Goal: Task Accomplishment & Management: Use online tool/utility

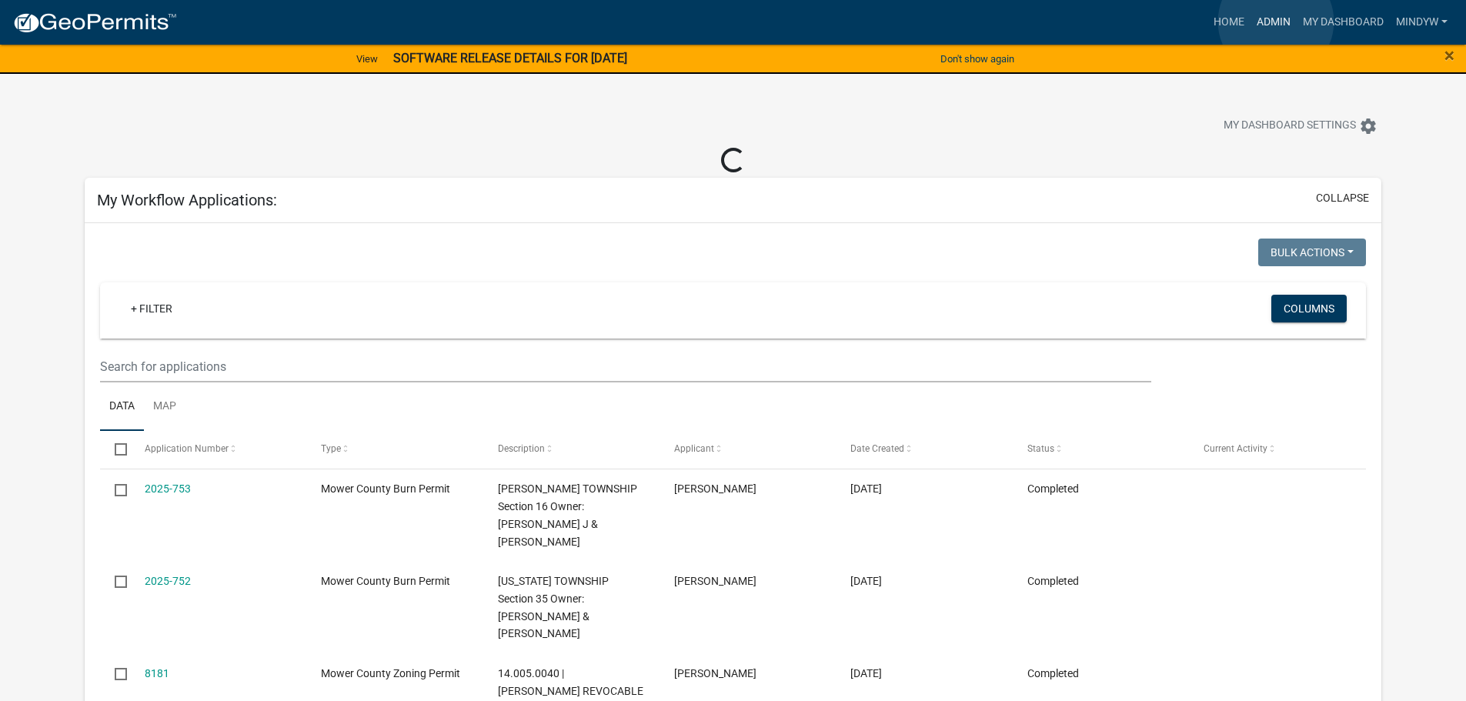
click at [1276, 22] on link "Admin" at bounding box center [1274, 22] width 46 height 29
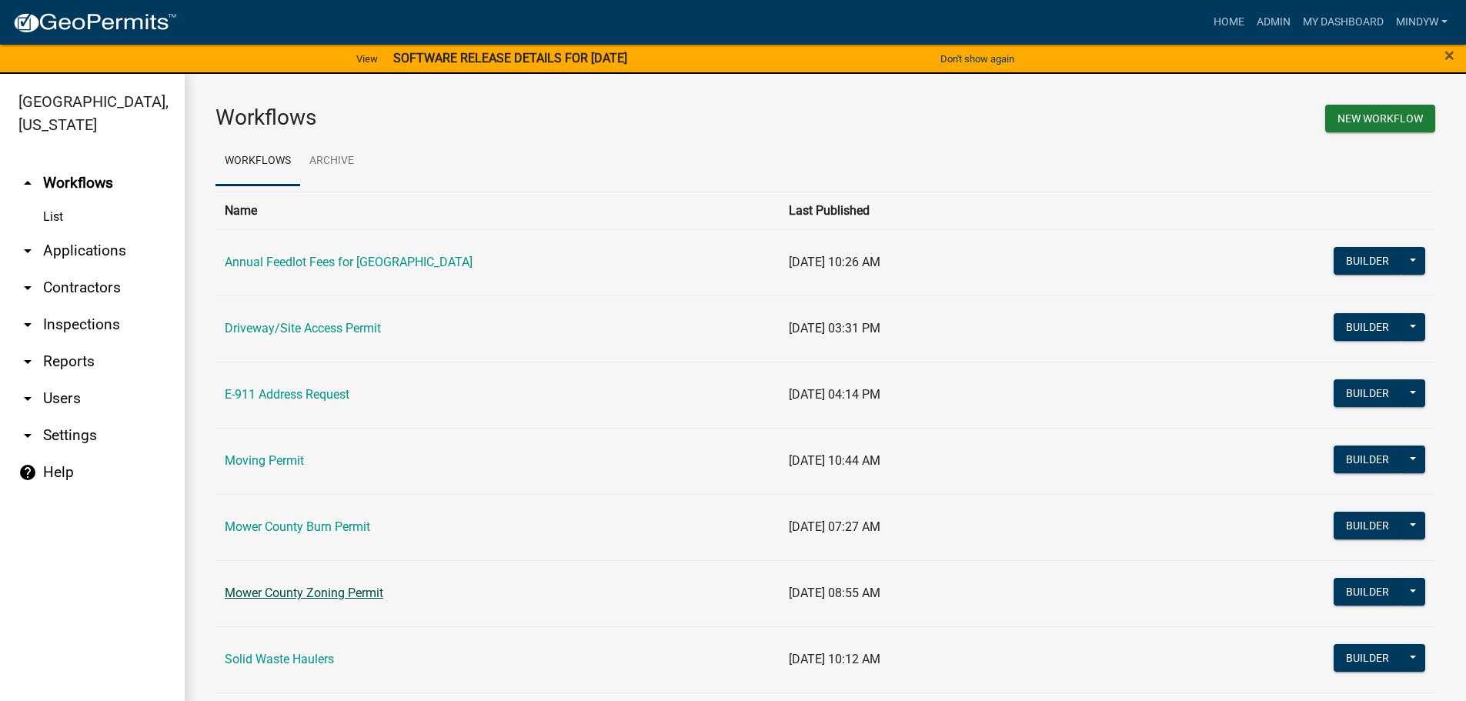
click at [291, 591] on link "Mower County Zoning Permit" at bounding box center [304, 593] width 159 height 15
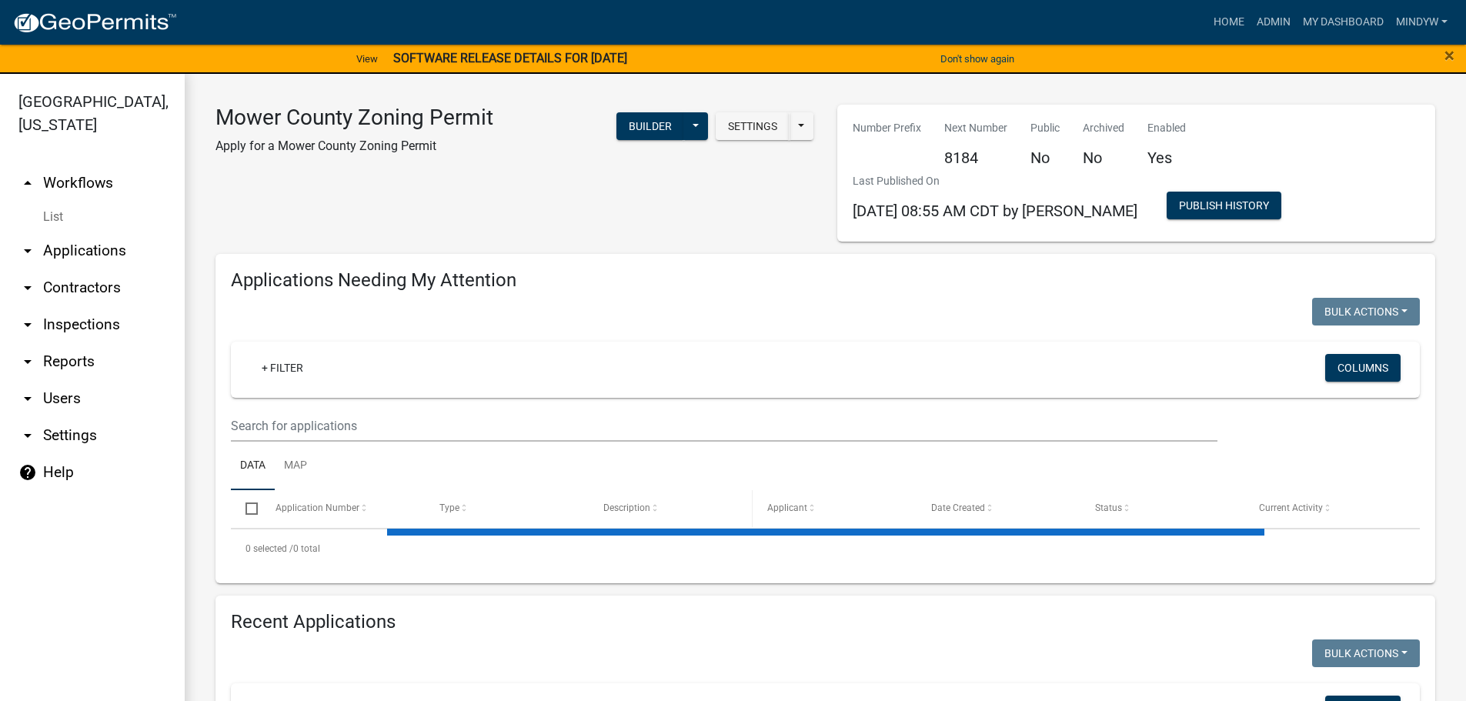
select select "1: 25"
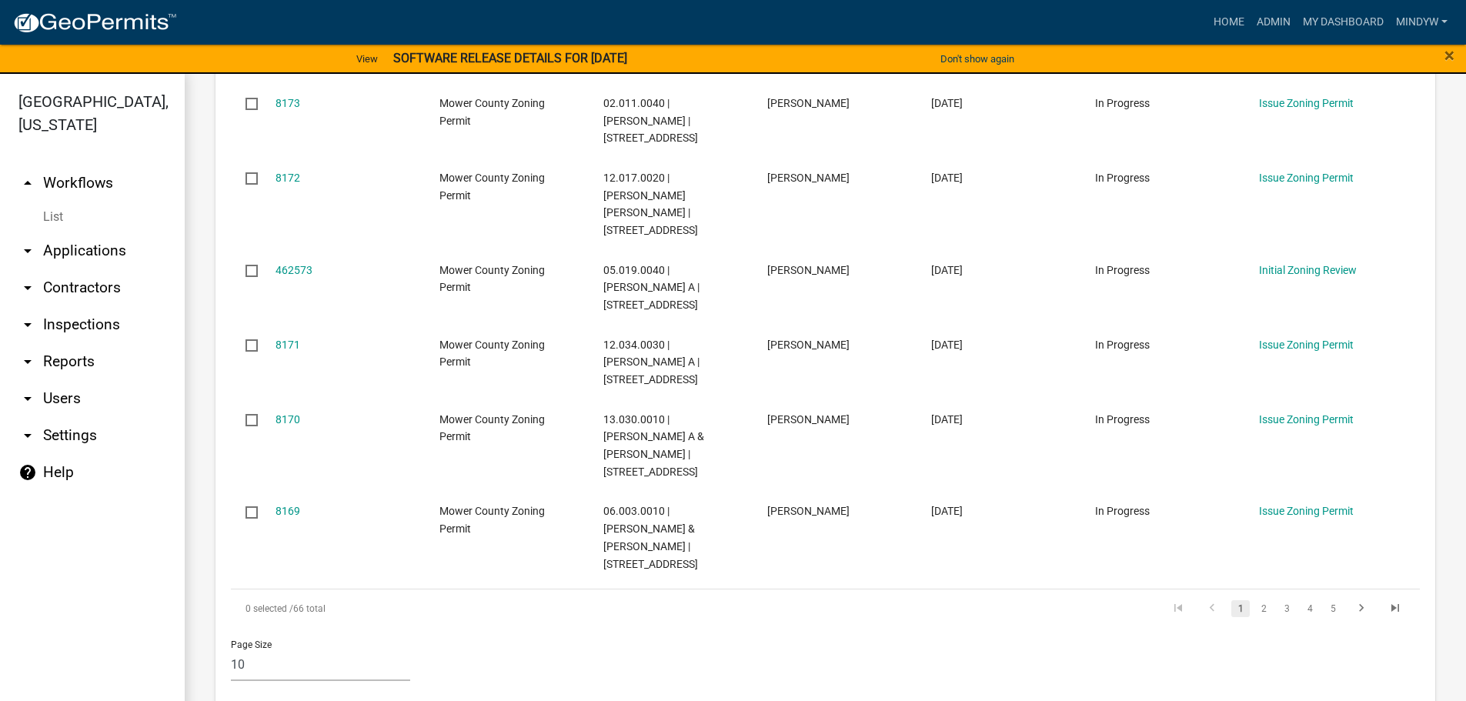
scroll to position [1000, 0]
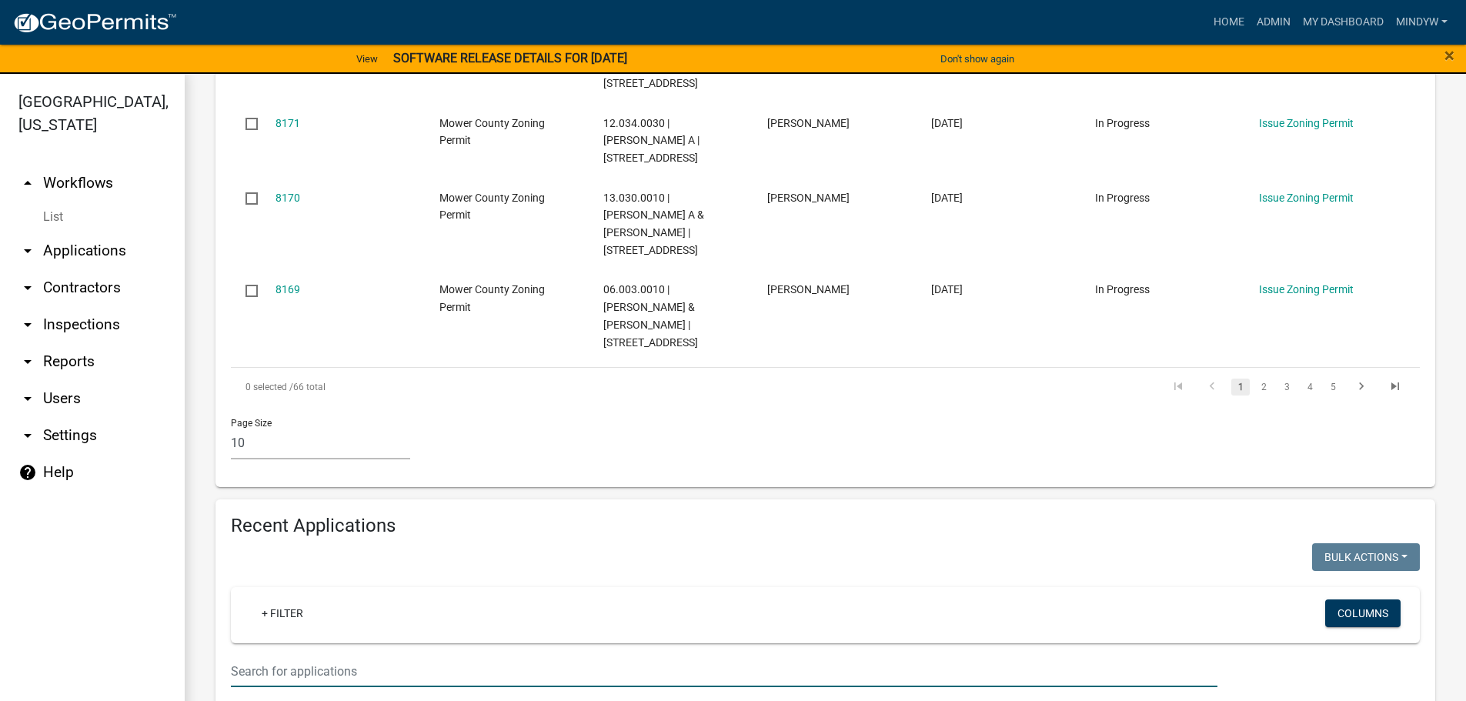
click at [324, 656] on input "text" at bounding box center [724, 672] width 987 height 32
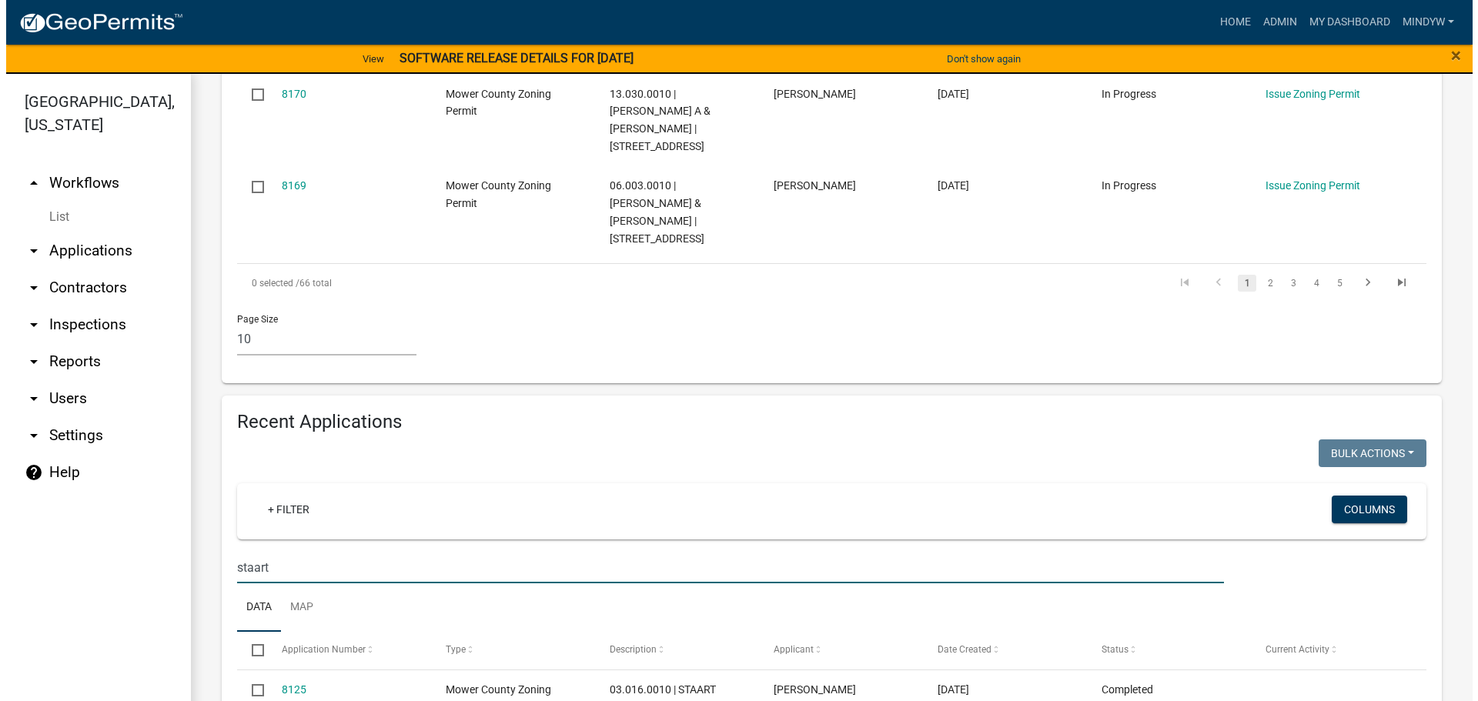
scroll to position [1114, 0]
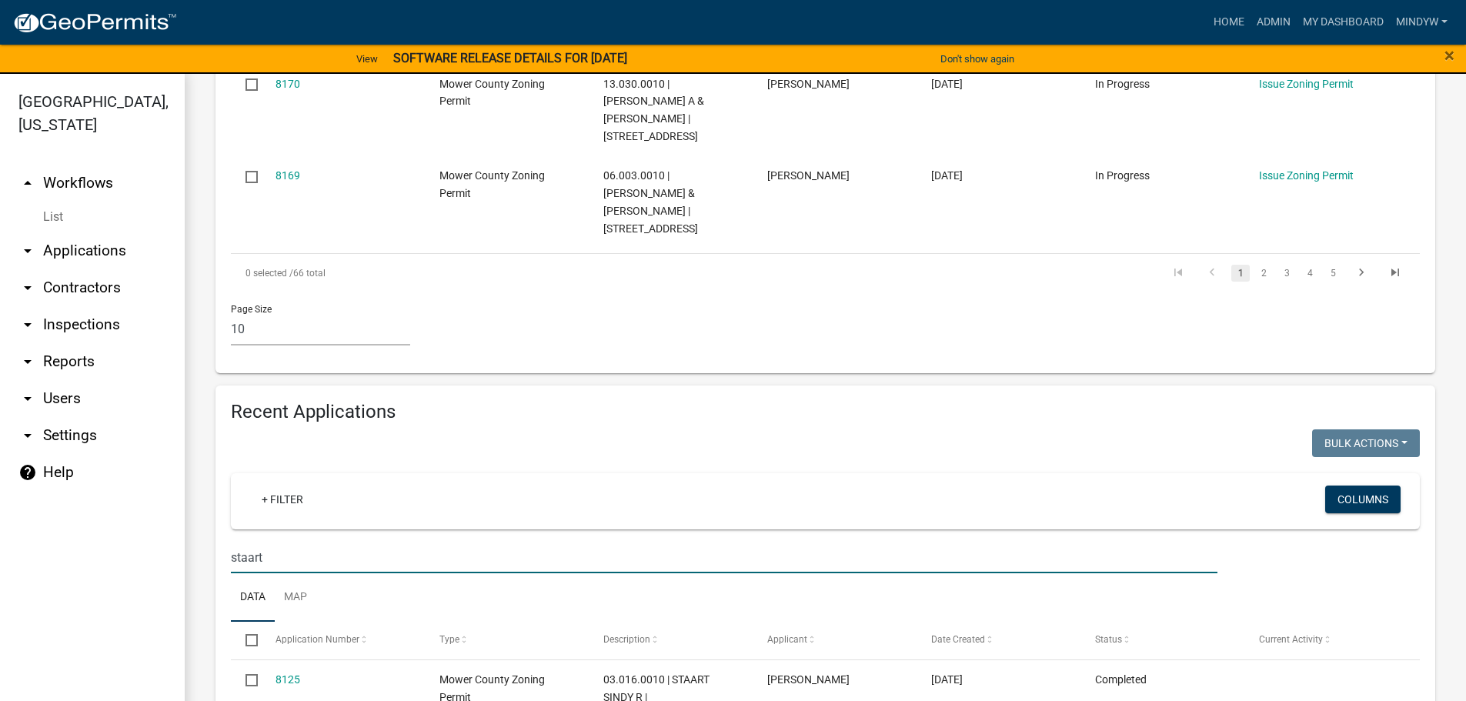
type input "staart"
click at [286, 673] on link "8125" at bounding box center [288, 679] width 25 height 12
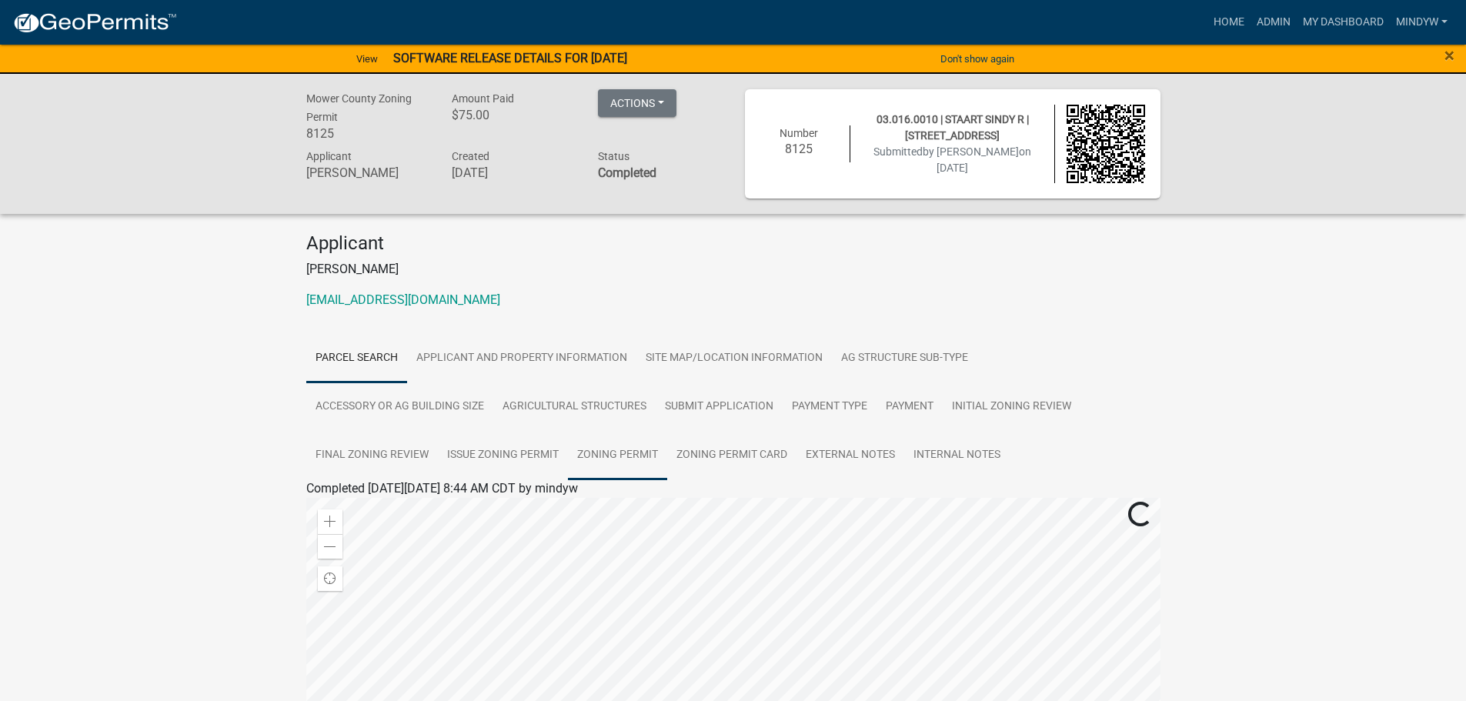
click at [620, 453] on link "Zoning Permit" at bounding box center [617, 455] width 99 height 49
click at [365, 509] on link "Zoning Permit" at bounding box center [350, 506] width 77 height 15
